Goal: Information Seeking & Learning: Learn about a topic

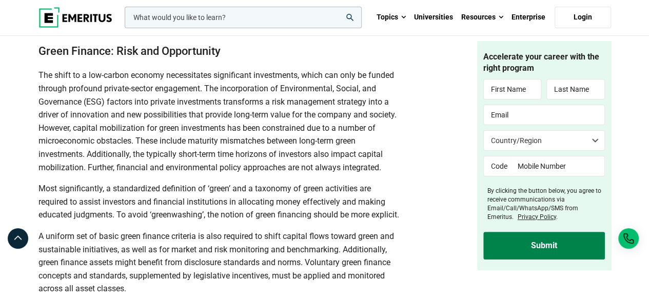
scroll to position [1969, 0]
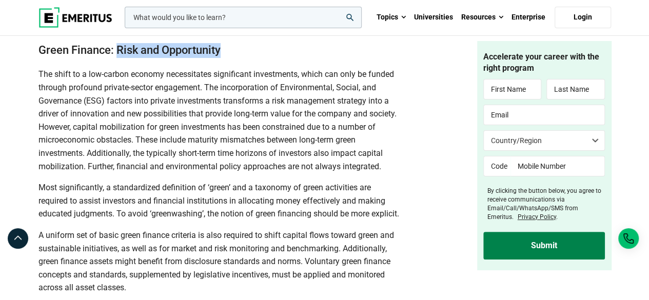
drag, startPoint x: 119, startPoint y: 46, endPoint x: 224, endPoint y: 47, distance: 105.2
click at [224, 47] on h2 "Green Finance: Risk and Opportunity" at bounding box center [219, 50] width 362 height 15
copy h2 "Risk and Opportunity"
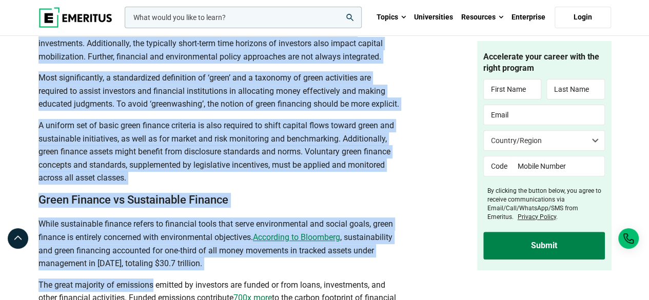
scroll to position [2162, 0]
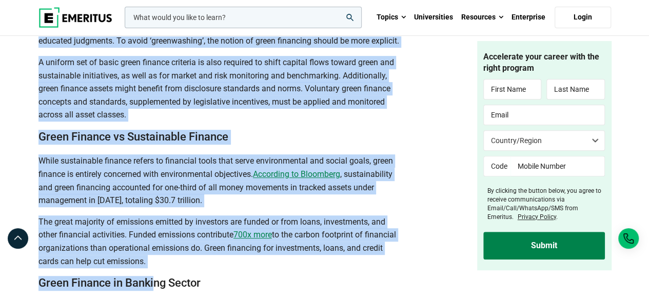
drag, startPoint x: 41, startPoint y: 61, endPoint x: 153, endPoint y: 316, distance: 278.9
click at [153, 300] on html "leadership marketing project management data science product management Topics …" at bounding box center [324, 115] width 649 height 4514
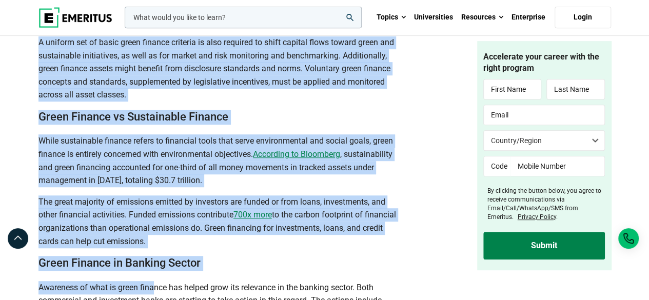
click at [141, 187] on p "While sustainable finance refers to financial tools that serve environmental an…" at bounding box center [219, 160] width 362 height 52
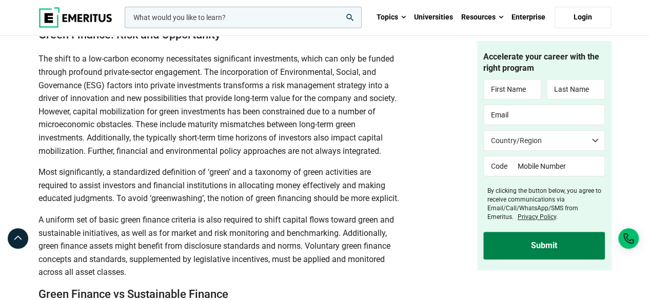
scroll to position [1985, 0]
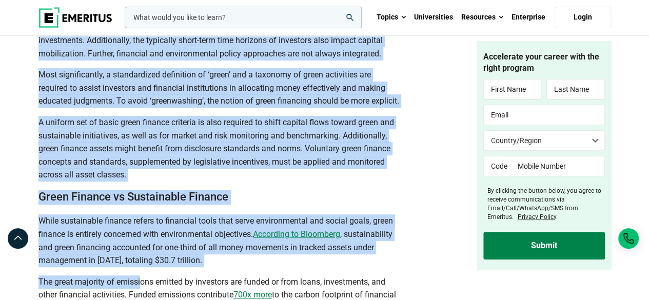
drag, startPoint x: 38, startPoint y: 53, endPoint x: 141, endPoint y: 315, distance: 280.4
click at [141, 300] on html "leadership marketing project management data science product management Topics …" at bounding box center [324, 175] width 649 height 4514
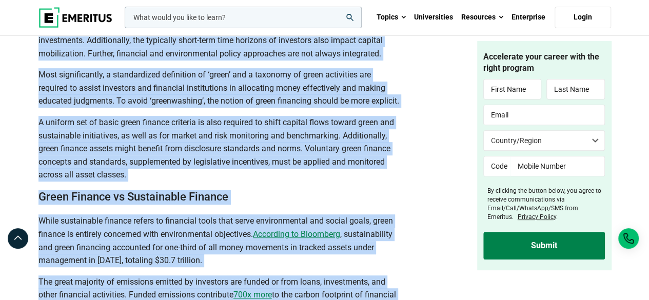
scroll to position [2141, 0]
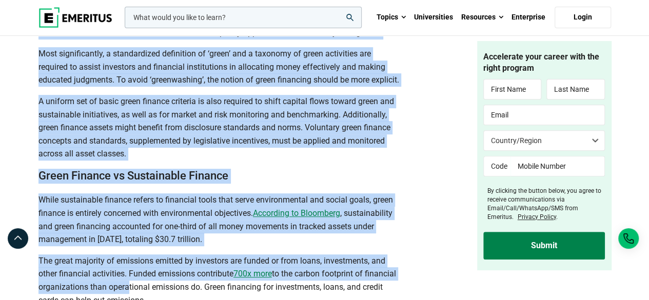
scroll to position [2133, 0]
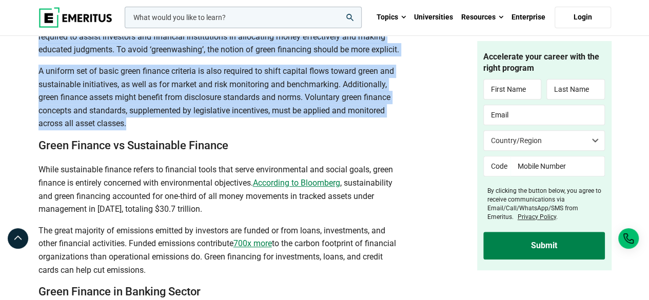
drag, startPoint x: 39, startPoint y: 66, endPoint x: 129, endPoint y: 132, distance: 112.0
copy div "Lor ipsum do s ame-consec adipisc elitseddoeiu temporincid utlaboreetd, magna a…"
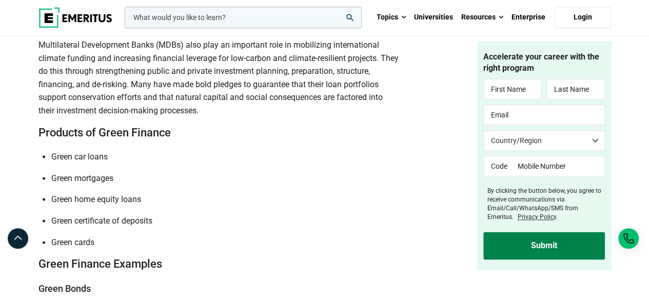
scroll to position [2513, 0]
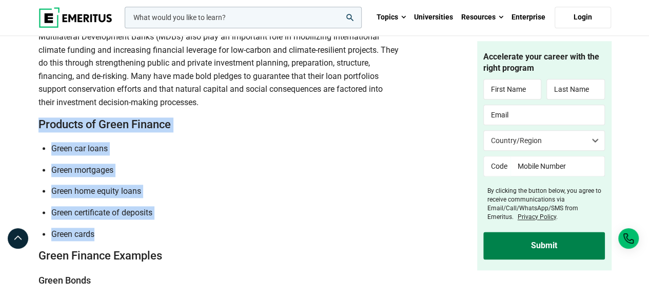
drag, startPoint x: 39, startPoint y: 136, endPoint x: 101, endPoint y: 237, distance: 118.6
copy div "Products of Green Finance Green car loans Green mortgages Green home equity loa…"
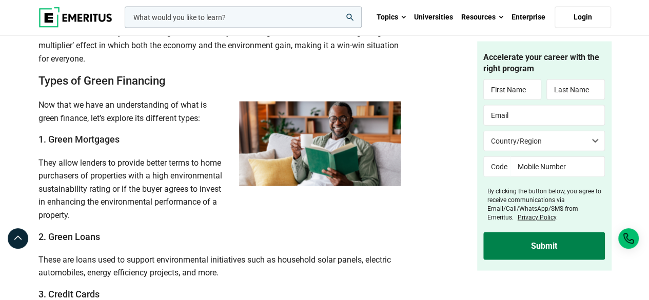
scroll to position [1122, 0]
